Goal: Task Accomplishment & Management: Manage account settings

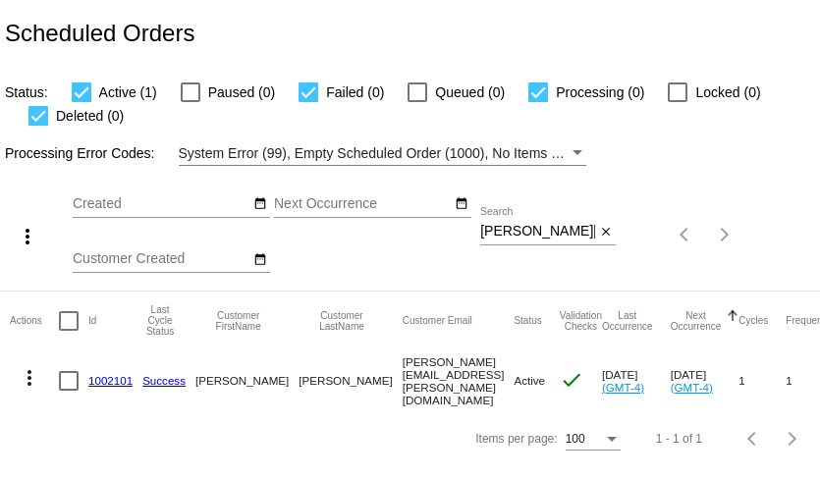
click at [551, 232] on input "Marie.anastasi@gmail.com" at bounding box center [537, 232] width 115 height 16
paste input "ccbeachic"
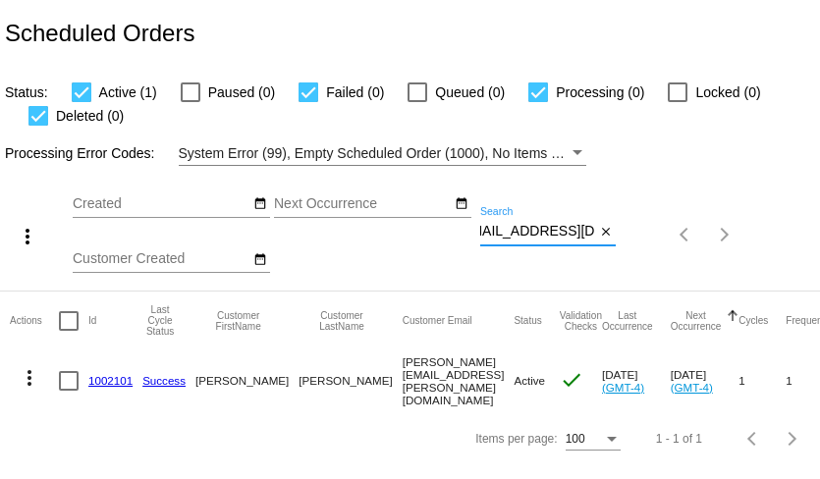
type input "ccbeachic@gmail.com"
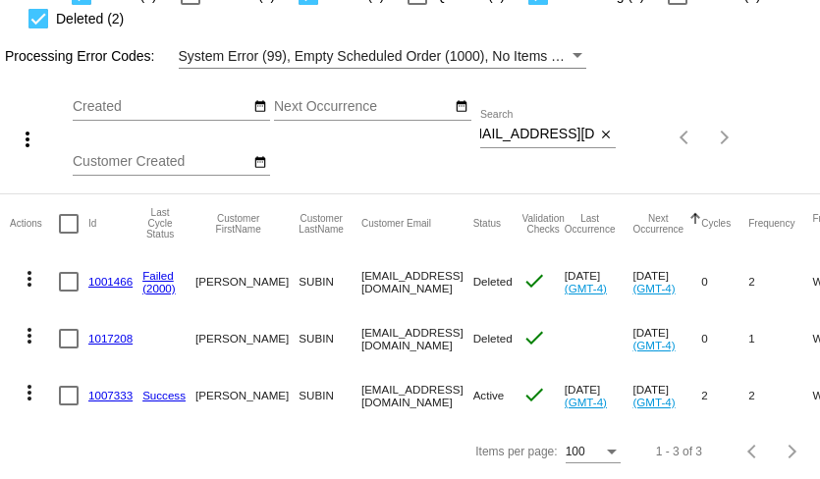
scroll to position [0, 0]
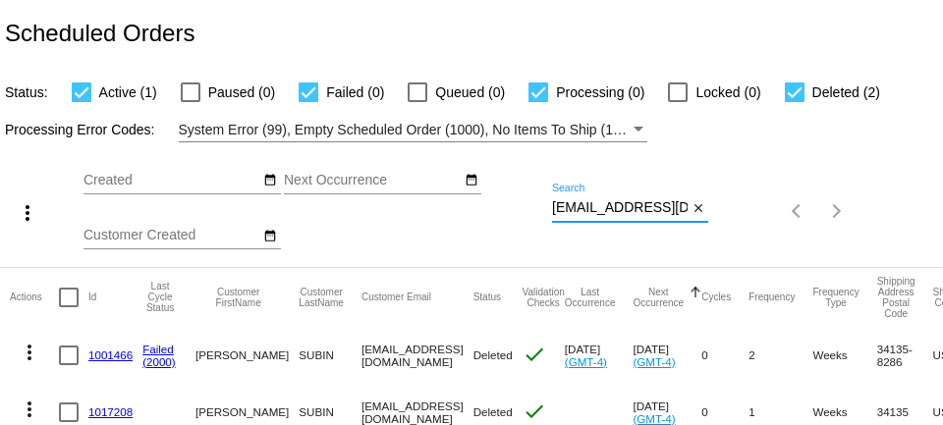
click at [592, 202] on input "ccbeachic@gmail.com" at bounding box center [620, 208] width 136 height 16
paste input "beckyh.27"
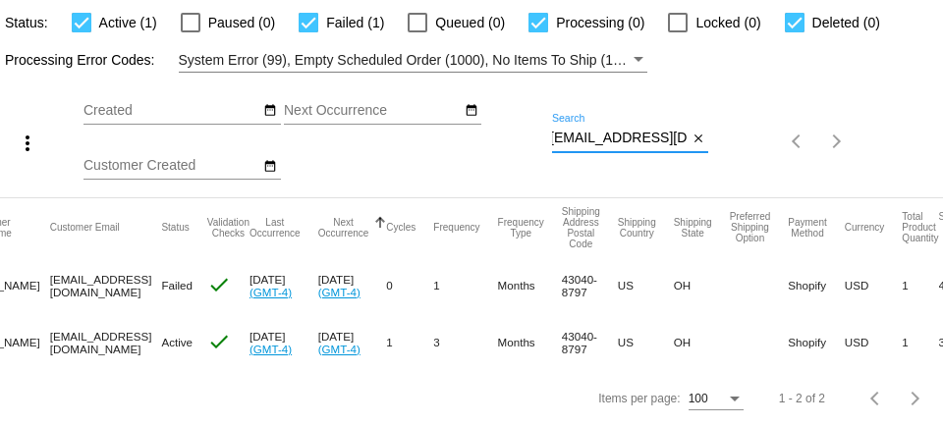
scroll to position [0, 357]
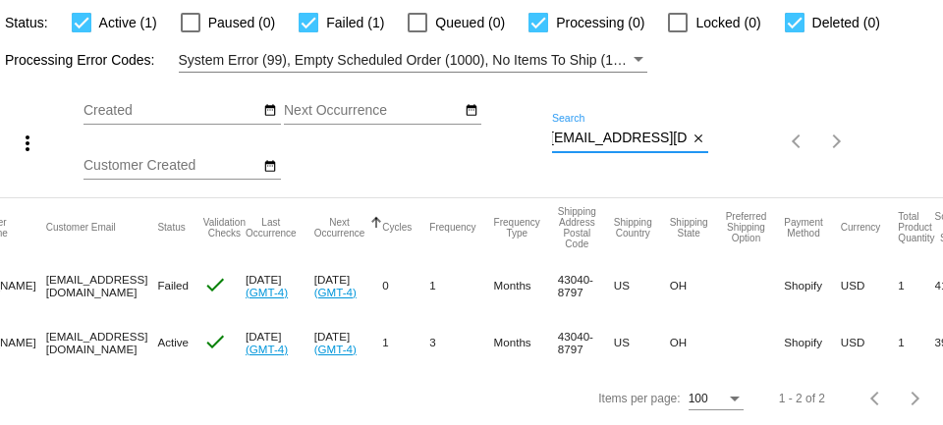
type input "beckyh.27@gmail.com"
